Goal: Communication & Community: Connect with others

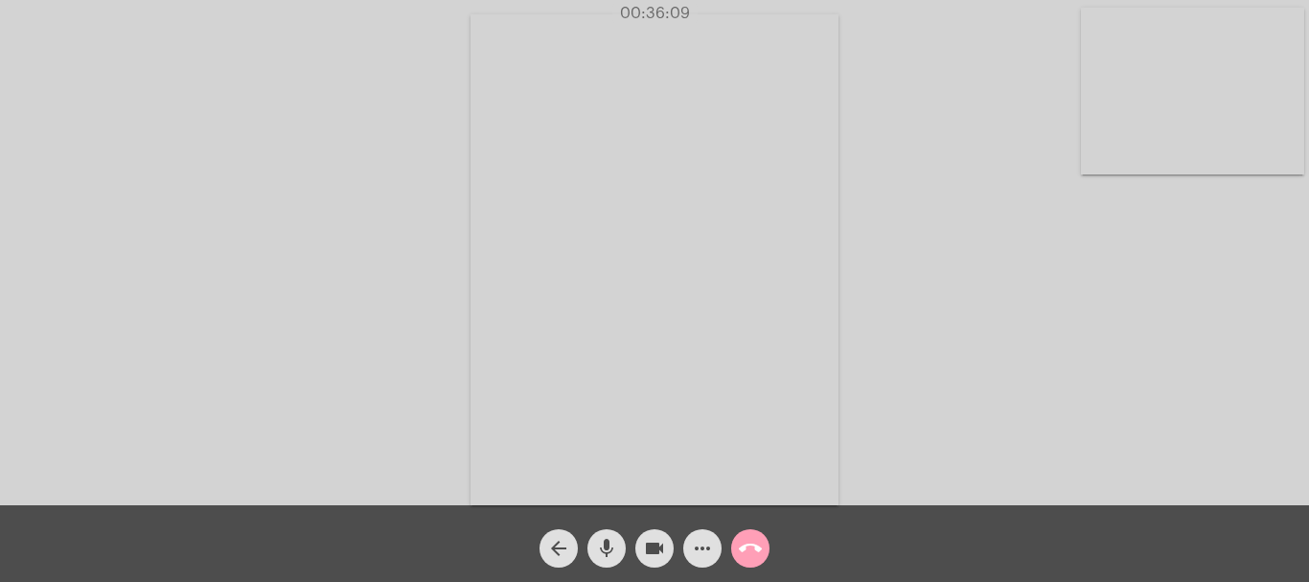
click at [753, 543] on mat-icon "call_end" at bounding box center [750, 548] width 23 height 23
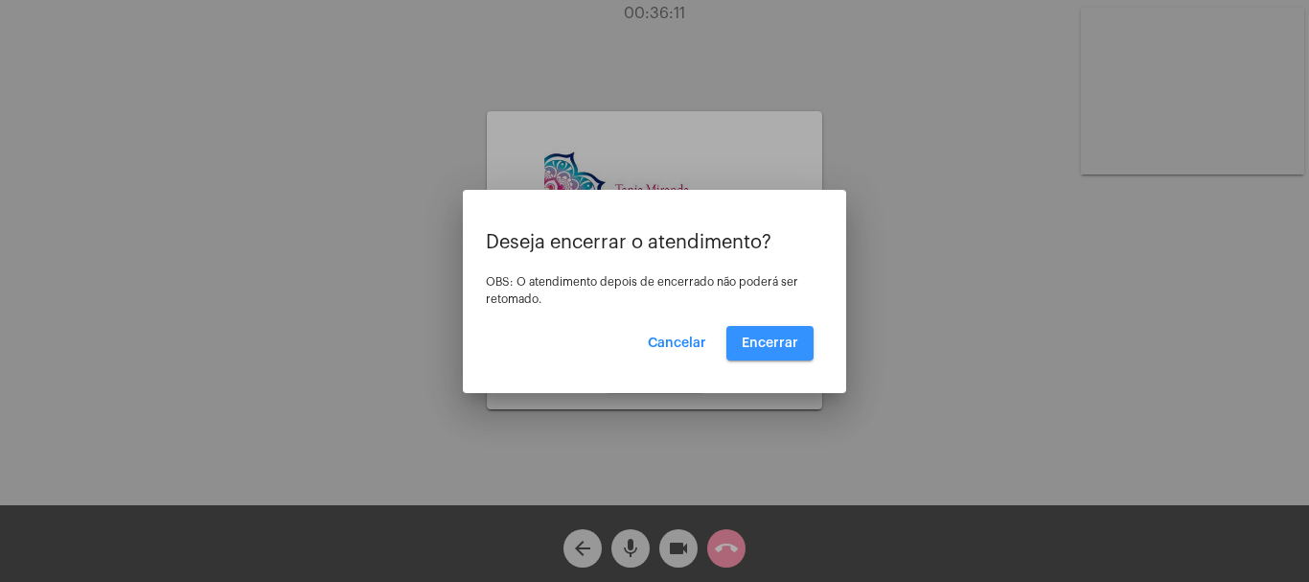
click at [779, 340] on span "Encerrar" at bounding box center [770, 342] width 57 height 13
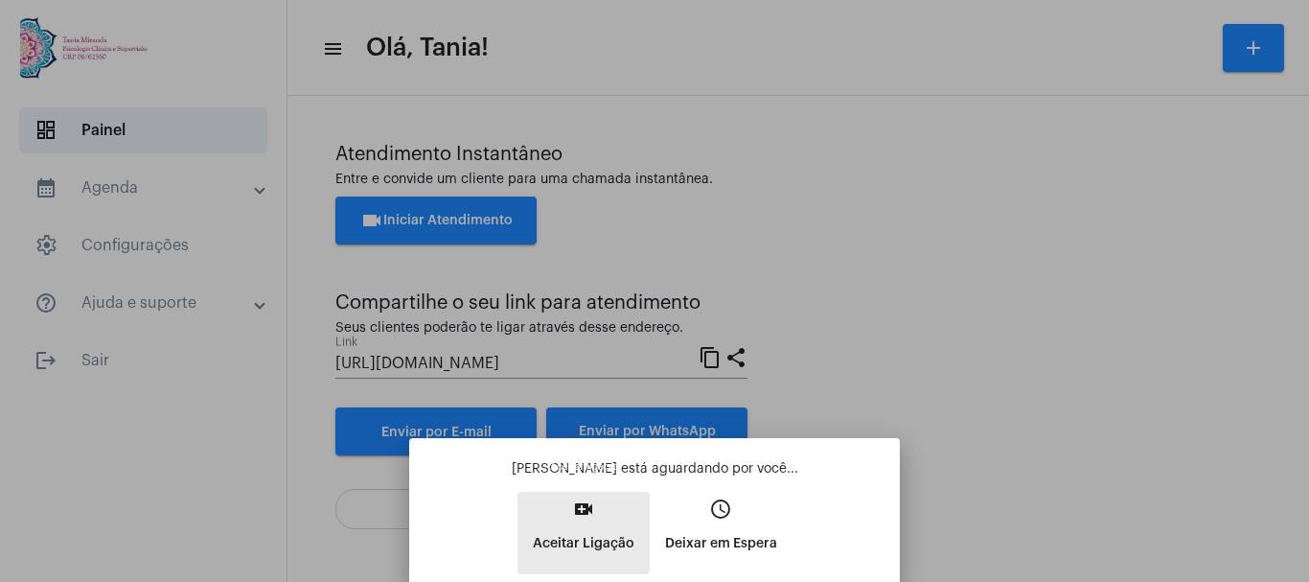
click at [577, 515] on mat-icon "video_call" at bounding box center [583, 508] width 23 height 23
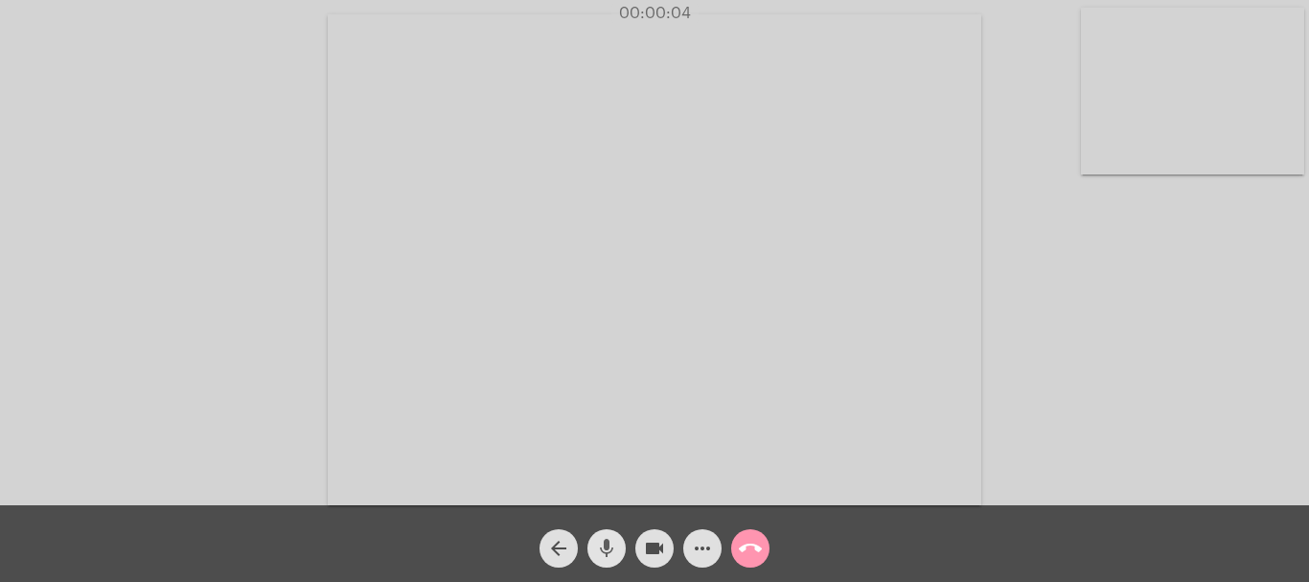
click at [605, 546] on mat-icon "mic" at bounding box center [606, 548] width 23 height 23
click at [605, 546] on mat-icon "mic_off" at bounding box center [606, 548] width 23 height 23
click at [610, 553] on mat-icon "mic" at bounding box center [606, 548] width 23 height 23
click at [610, 553] on mat-icon "mic_off" at bounding box center [606, 548] width 23 height 23
click at [610, 553] on mat-icon "mic" at bounding box center [606, 548] width 23 height 23
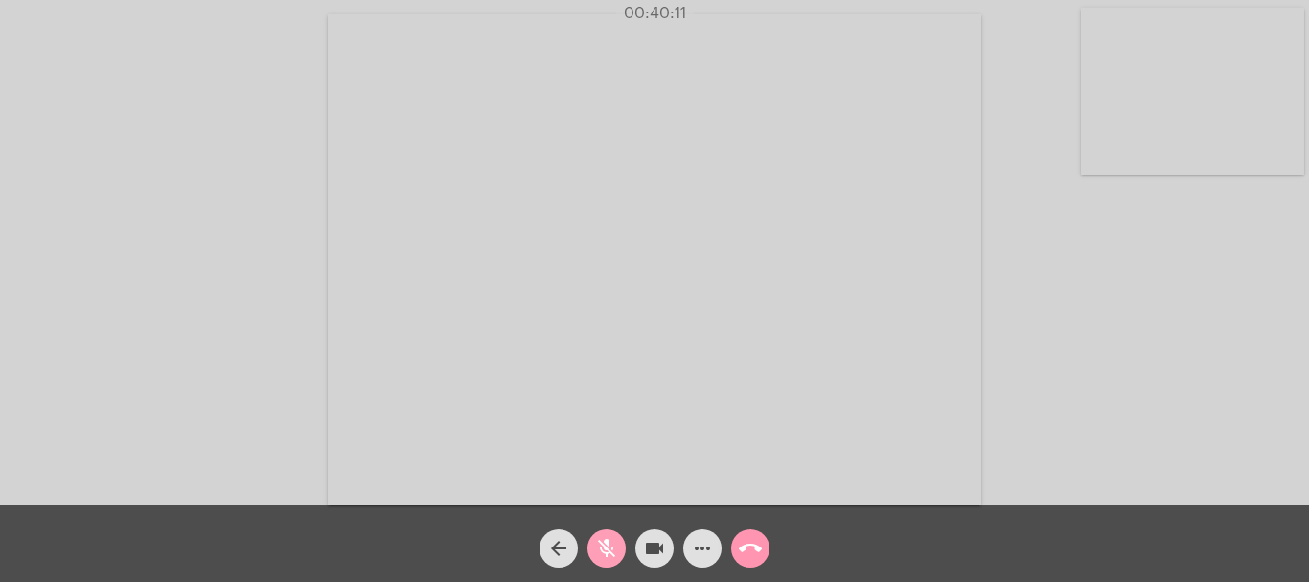
click at [610, 553] on mat-icon "mic_off" at bounding box center [606, 548] width 23 height 23
click at [610, 553] on mat-icon "mic" at bounding box center [606, 548] width 23 height 23
click at [610, 553] on mat-icon "mic_off" at bounding box center [606, 548] width 23 height 23
click at [756, 546] on mat-icon "call_end" at bounding box center [750, 548] width 23 height 23
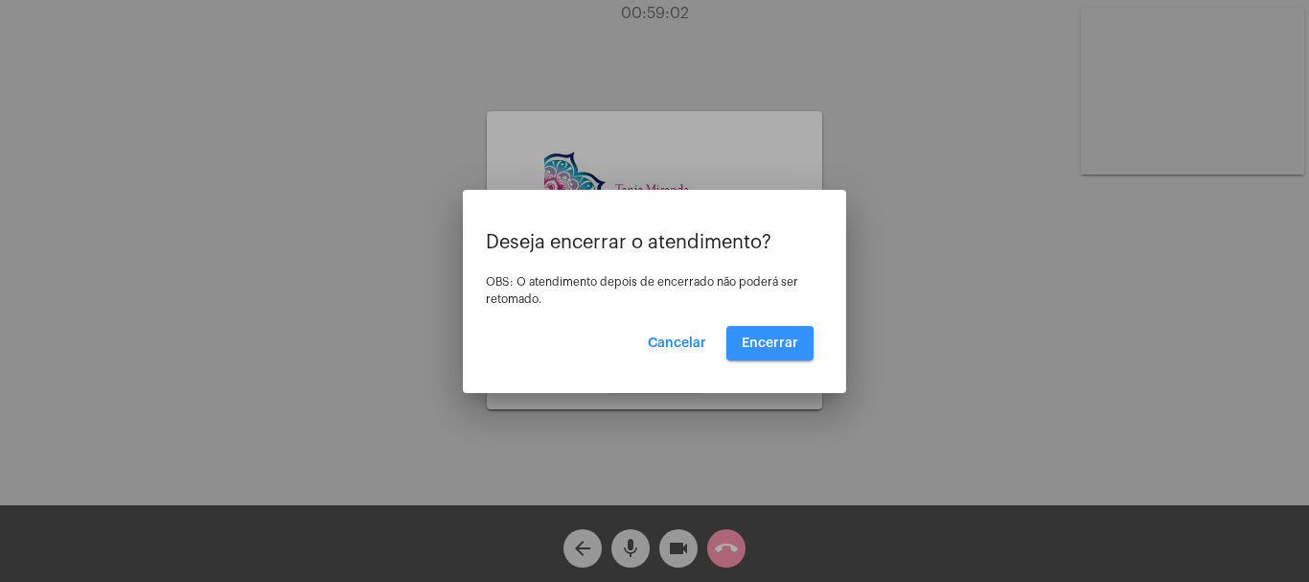
click at [769, 345] on span "Encerrar" at bounding box center [770, 342] width 57 height 13
